Goal: Obtain resource: Obtain resource

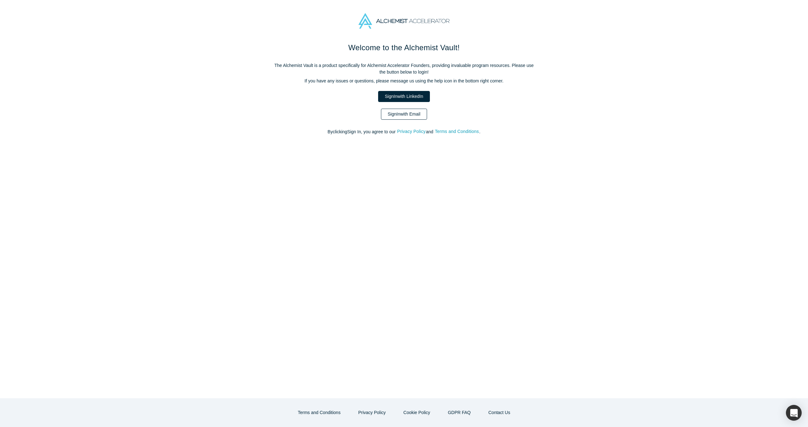
click at [411, 111] on link "Sign In with Email" at bounding box center [404, 114] width 46 height 11
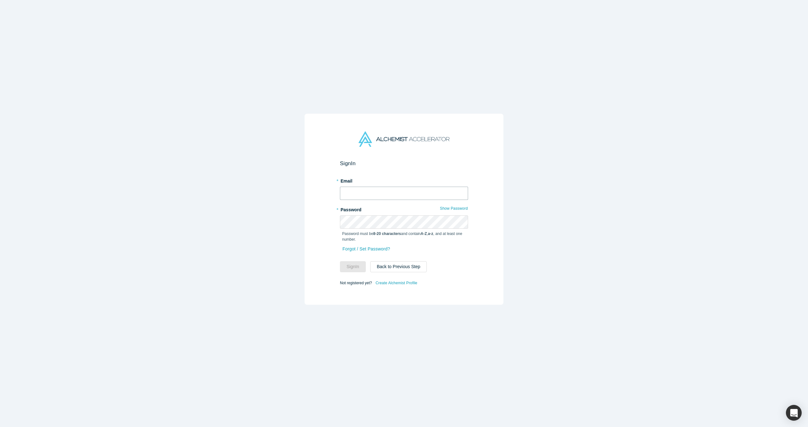
click at [410, 196] on input "text" at bounding box center [404, 193] width 128 height 13
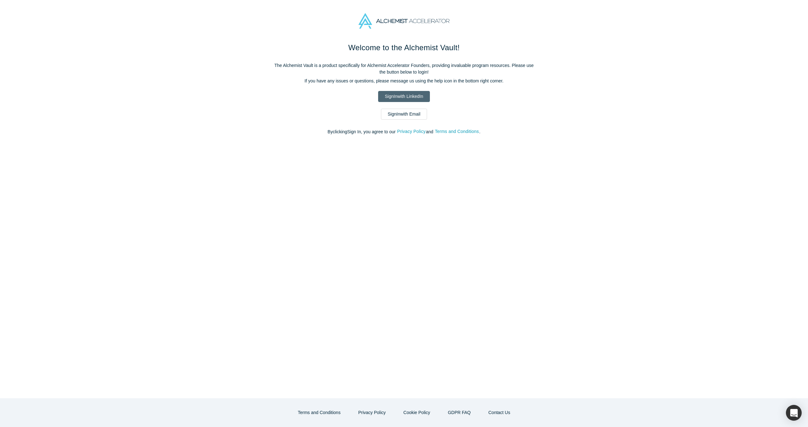
click at [411, 95] on link "Sign In with LinkedIn" at bounding box center [403, 96] width 51 height 11
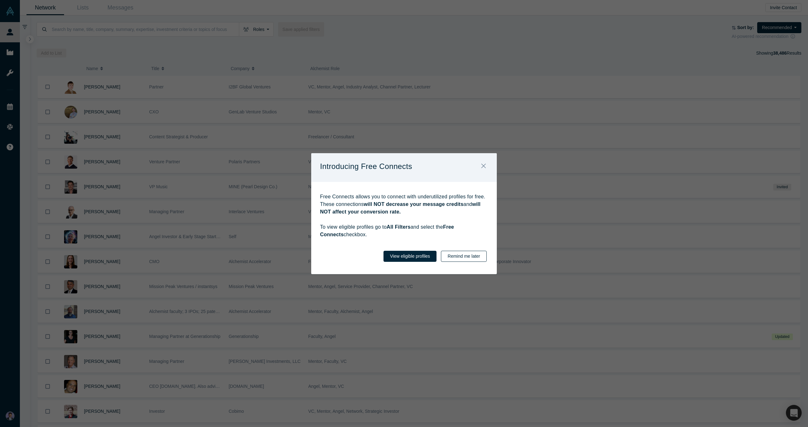
click at [473, 252] on button "Remind me later" at bounding box center [464, 256] width 46 height 11
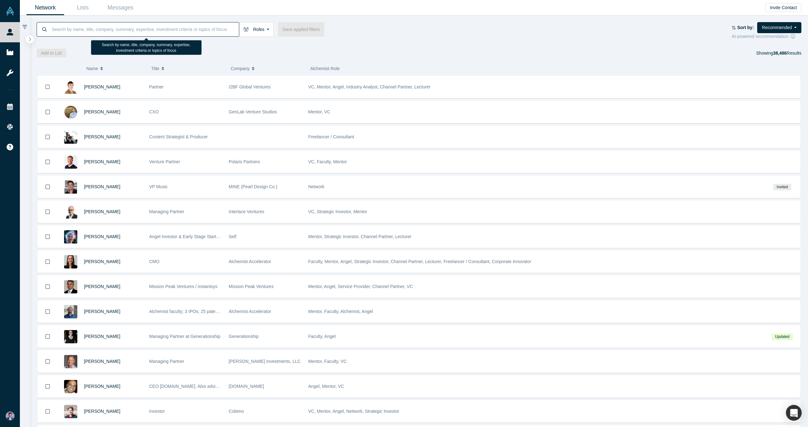
click at [196, 28] on input at bounding box center [145, 29] width 188 height 15
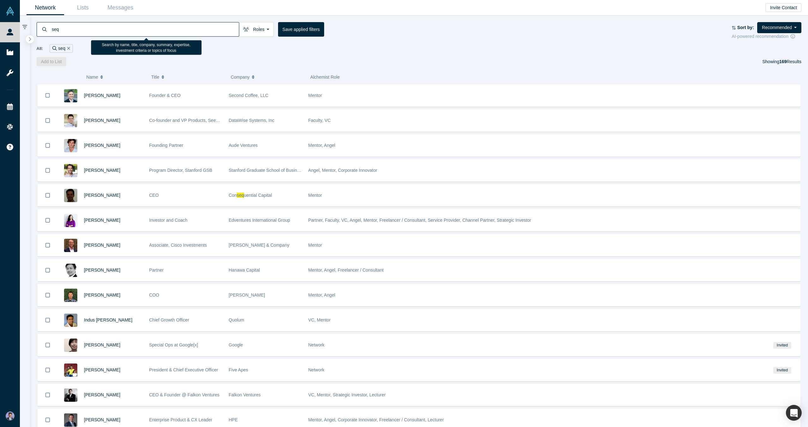
click at [109, 29] on input "seq" at bounding box center [145, 29] width 188 height 15
type input "s"
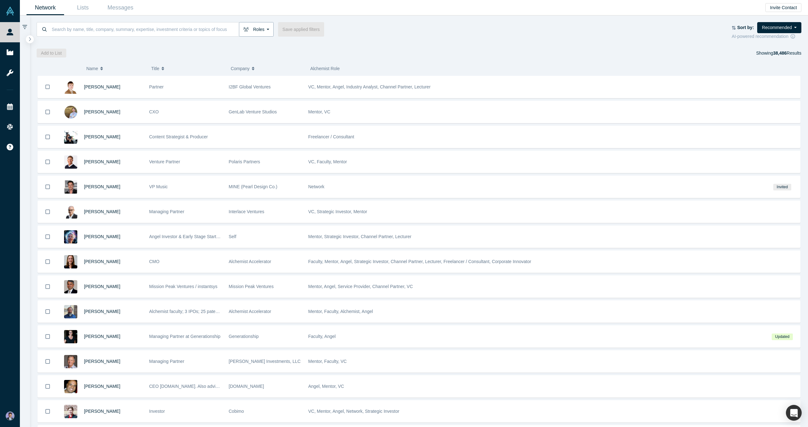
click at [259, 30] on button "Roles" at bounding box center [256, 29] width 35 height 15
click at [313, 102] on icon at bounding box center [311, 102] width 4 height 4
click at [0, 0] on input "VCs" at bounding box center [0, 0] width 0 height 0
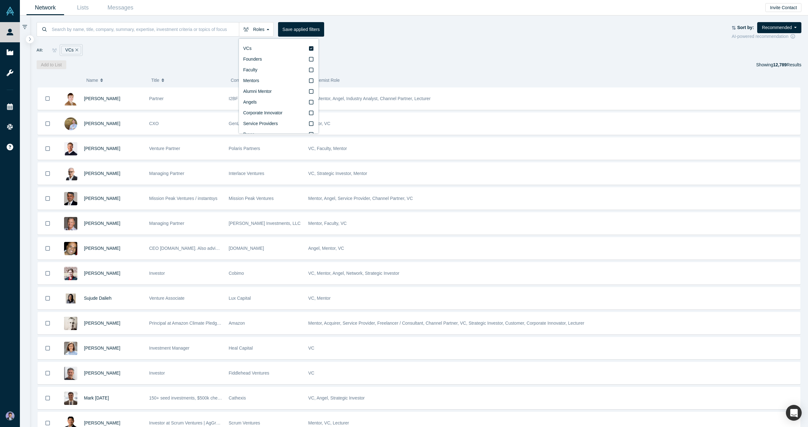
click at [440, 52] on div "All: VCs" at bounding box center [419, 50] width 765 height 12
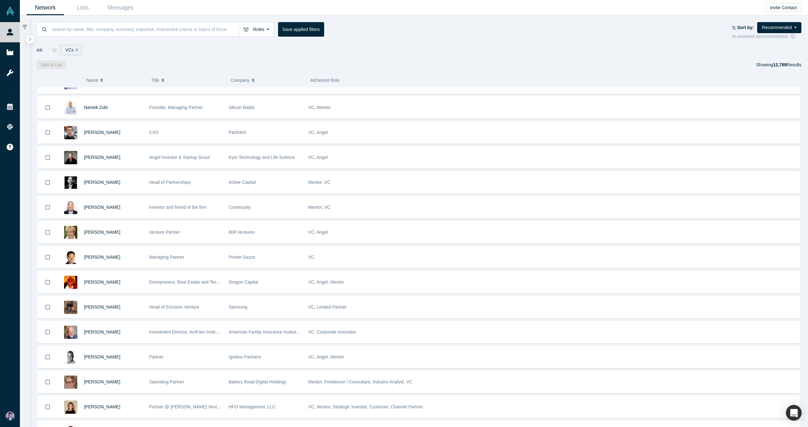
scroll to position [1297, 0]
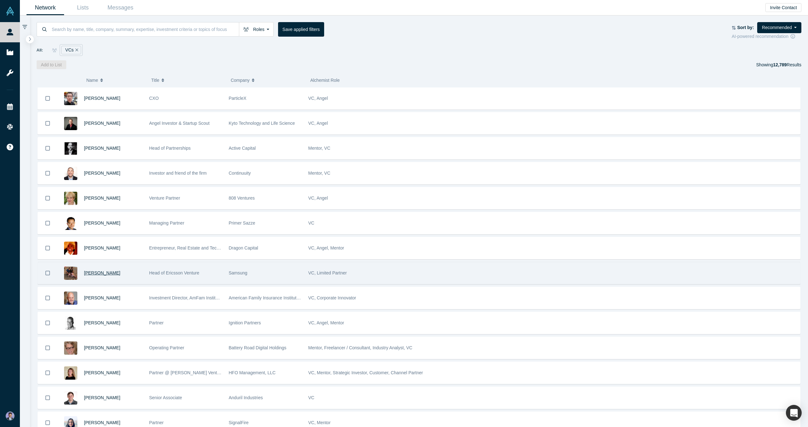
click at [88, 273] on span "[PERSON_NAME]" at bounding box center [102, 272] width 36 height 5
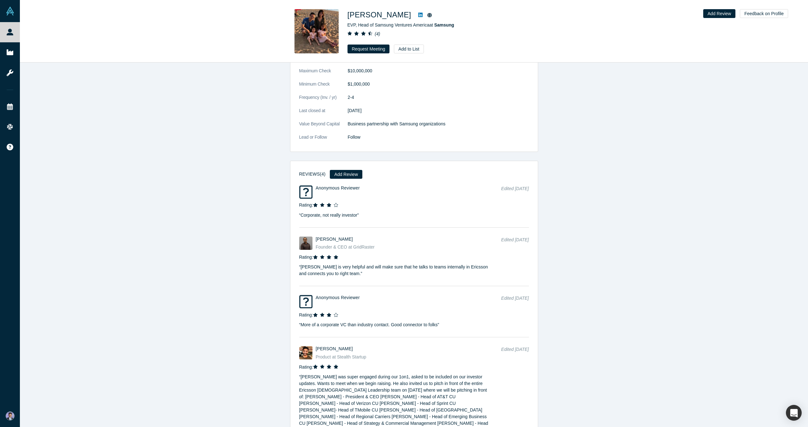
scroll to position [358, 0]
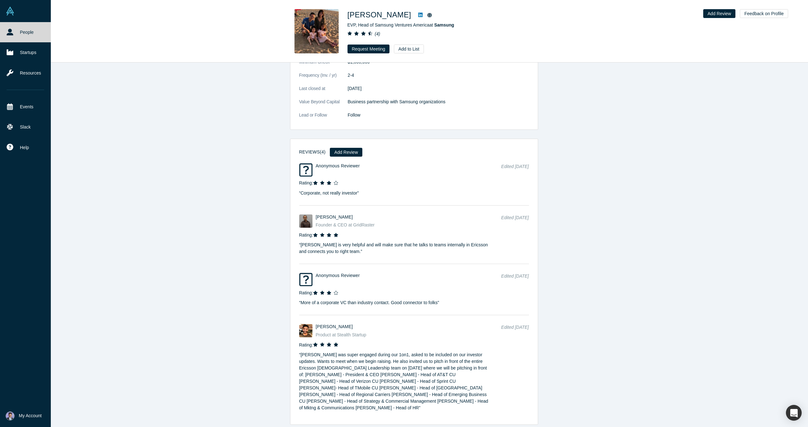
click at [11, 11] on img at bounding box center [10, 11] width 9 height 9
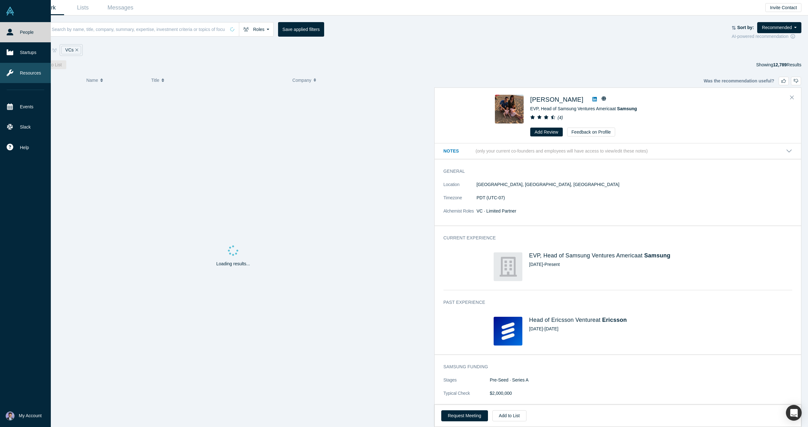
click at [30, 73] on link "Resources" at bounding box center [25, 73] width 51 height 20
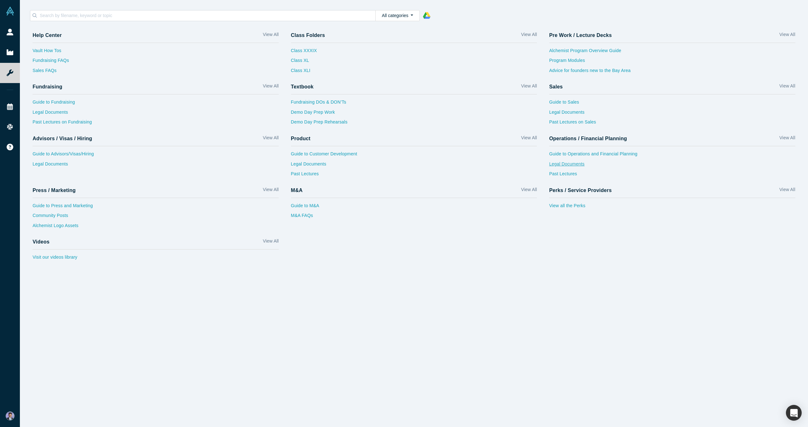
click at [563, 165] on link "Legal Documents" at bounding box center [672, 166] width 246 height 10
click at [255, 15] on input at bounding box center [207, 15] width 336 height 8
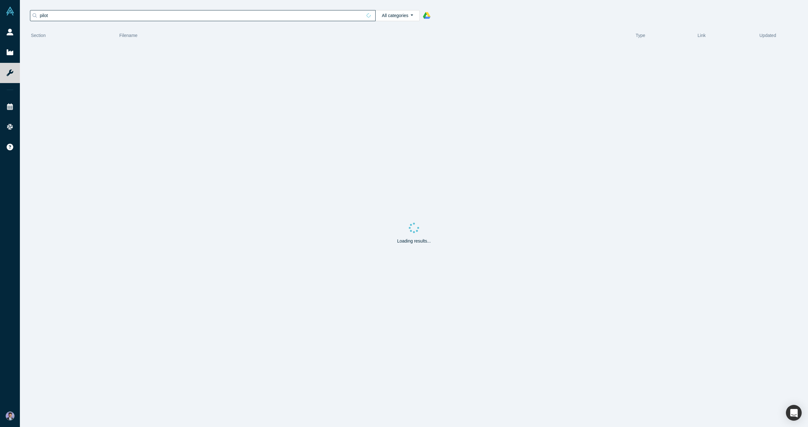
click at [61, 14] on input "pilot" at bounding box center [200, 15] width 323 height 8
type input "p"
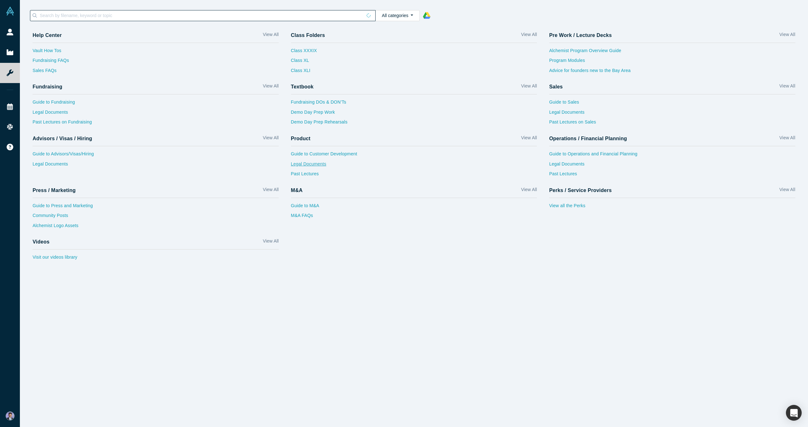
click at [318, 164] on link "Legal Documents" at bounding box center [414, 166] width 246 height 10
click at [791, 86] on link "View All" at bounding box center [787, 87] width 16 height 9
click at [578, 164] on link "Legal Documents" at bounding box center [672, 166] width 246 height 10
click at [305, 164] on link "Legal Documents" at bounding box center [414, 166] width 246 height 10
click at [138, 17] on input at bounding box center [200, 15] width 323 height 8
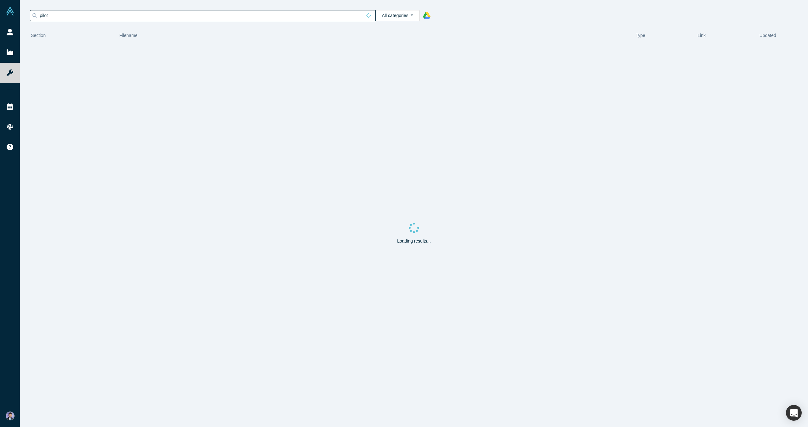
type input "pilot"
